Goal: Navigation & Orientation: Find specific page/section

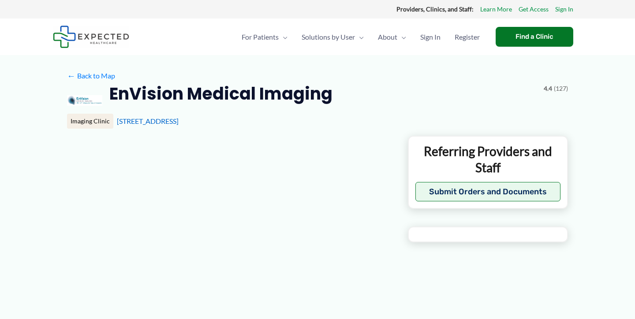
type input "**********"
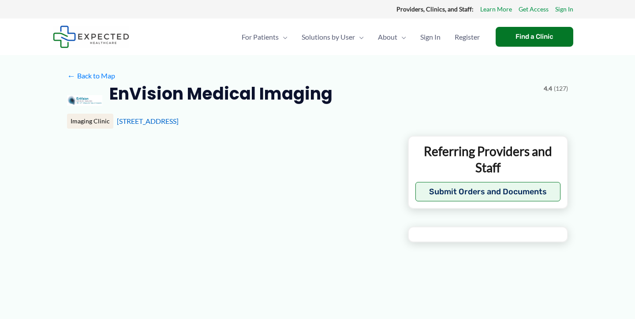
type input "**********"
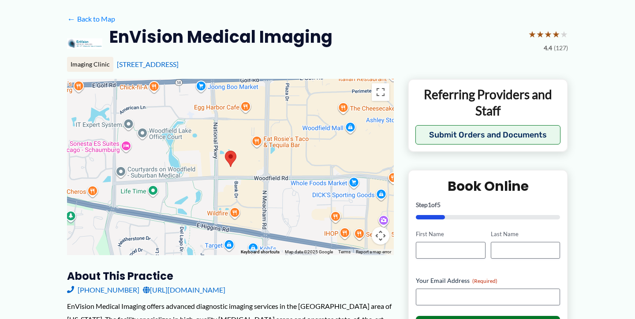
scroll to position [218, 0]
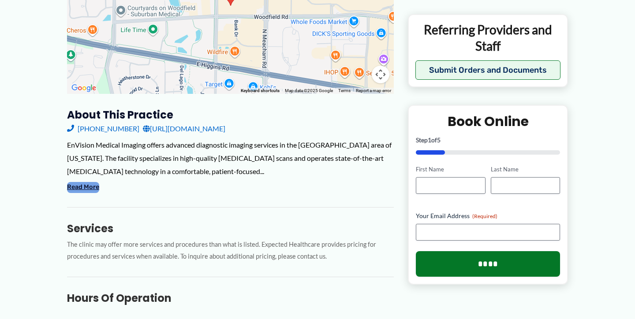
click at [78, 186] on button "Read More" at bounding box center [83, 187] width 32 height 11
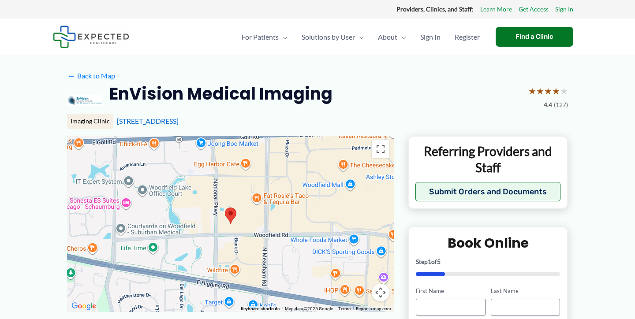
scroll to position [0, 0]
click at [84, 39] on img at bounding box center [91, 37] width 76 height 22
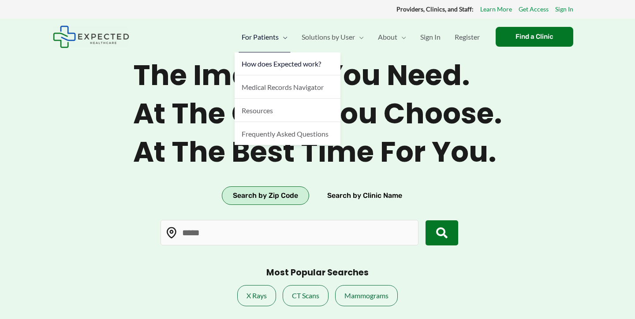
click at [270, 62] on span "How does Expected work?" at bounding box center [280, 63] width 79 height 8
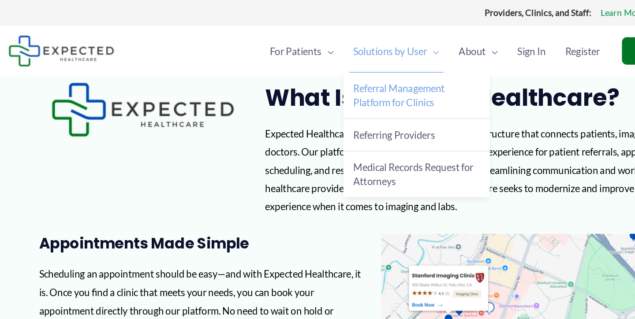
click at [294, 69] on link "Referral Management Platform for Clinics" at bounding box center [347, 68] width 106 height 33
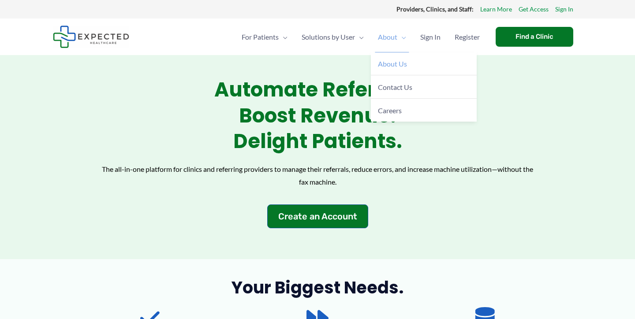
click at [386, 74] on link "About Us" at bounding box center [424, 63] width 106 height 23
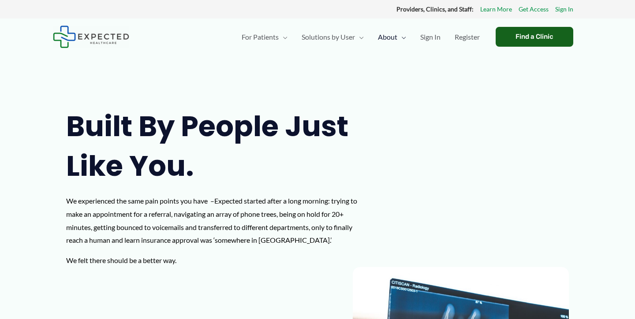
click at [499, 35] on div "Find a Clinic" at bounding box center [534, 37] width 78 height 20
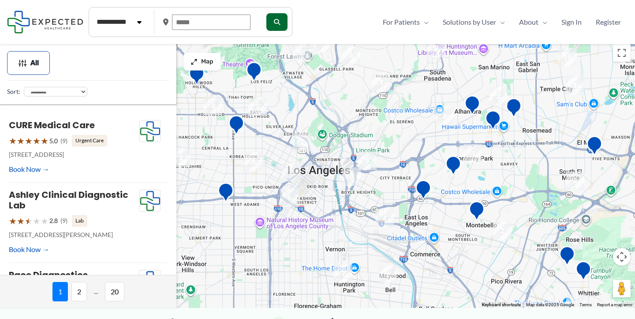
click at [210, 17] on input "text" at bounding box center [211, 22] width 78 height 15
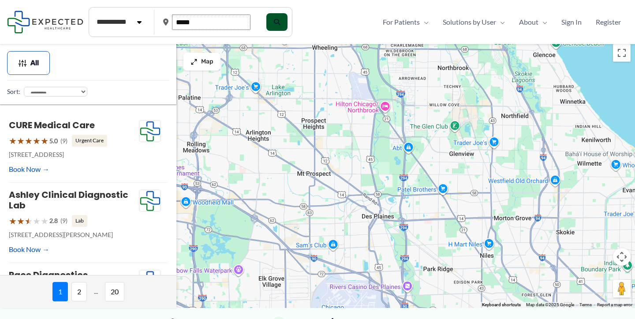
type input "*****"
click at [286, 23] on button "submit" at bounding box center [275, 22] width 21 height 18
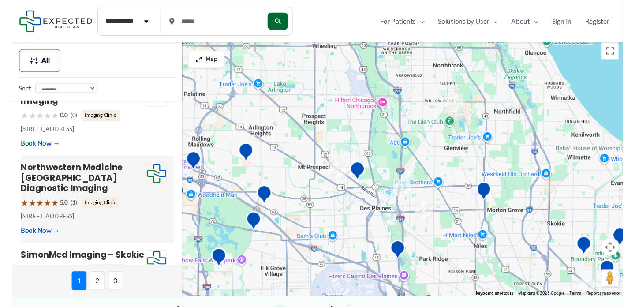
scroll to position [117, 0]
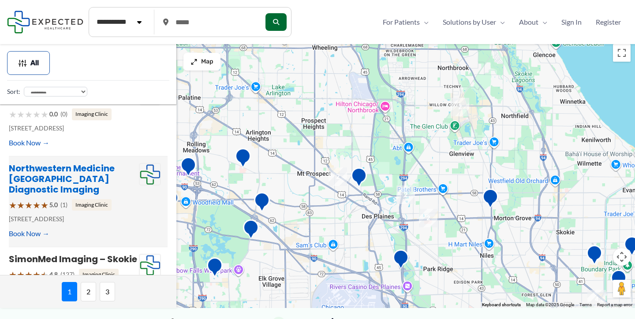
click at [103, 178] on link "Northwestern Medicine [GEOGRAPHIC_DATA] Diagnostic Imaging" at bounding box center [62, 178] width 106 height 33
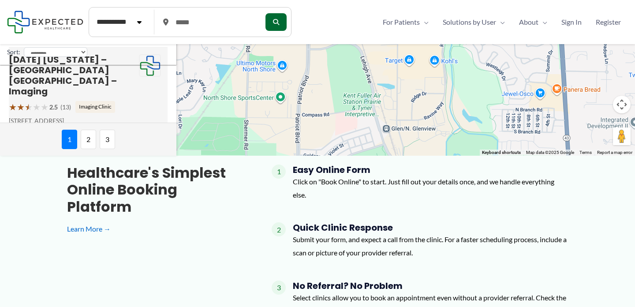
scroll to position [405, 0]
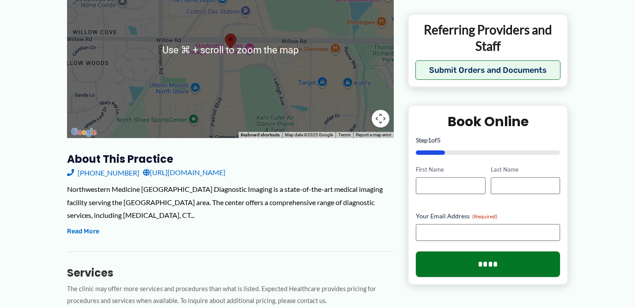
scroll to position [188, 0]
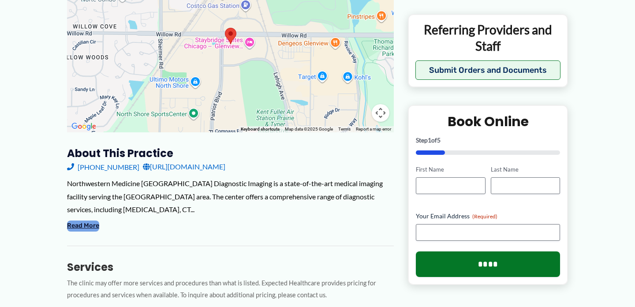
click at [77, 223] on button "Read More" at bounding box center [83, 225] width 32 height 11
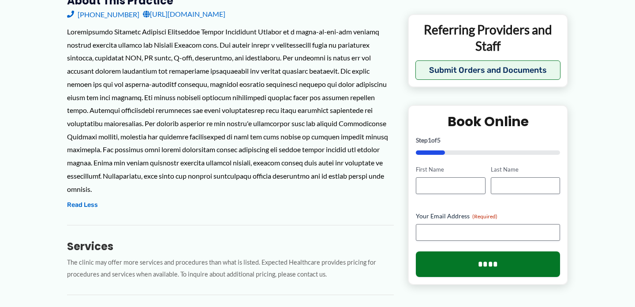
scroll to position [340, 0]
drag, startPoint x: 310, startPoint y: 119, endPoint x: 93, endPoint y: 135, distance: 217.4
click at [94, 135] on div at bounding box center [230, 111] width 327 height 170
copy div "Northwestern Medicine network,"
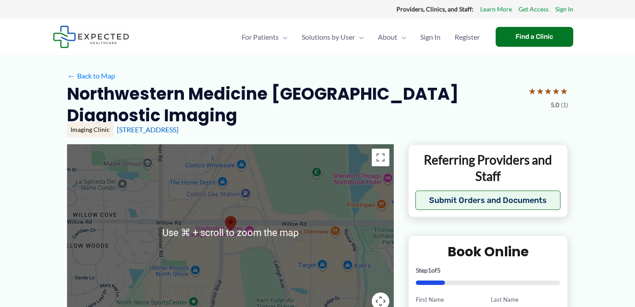
scroll to position [0, 0]
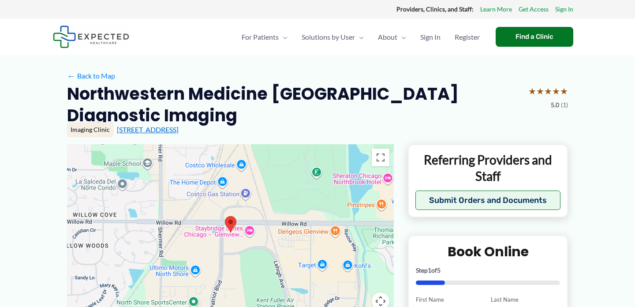
click at [158, 130] on link "[STREET_ADDRESS]" at bounding box center [148, 129] width 62 height 8
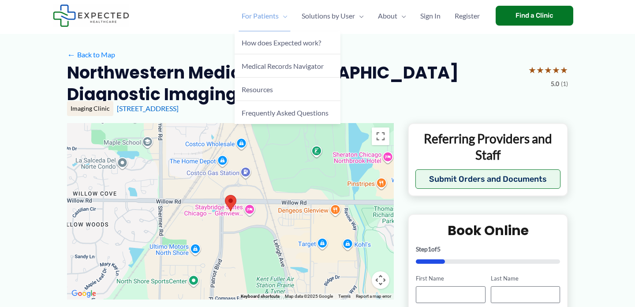
scroll to position [21, 0]
